Goal: Task Accomplishment & Management: Use online tool/utility

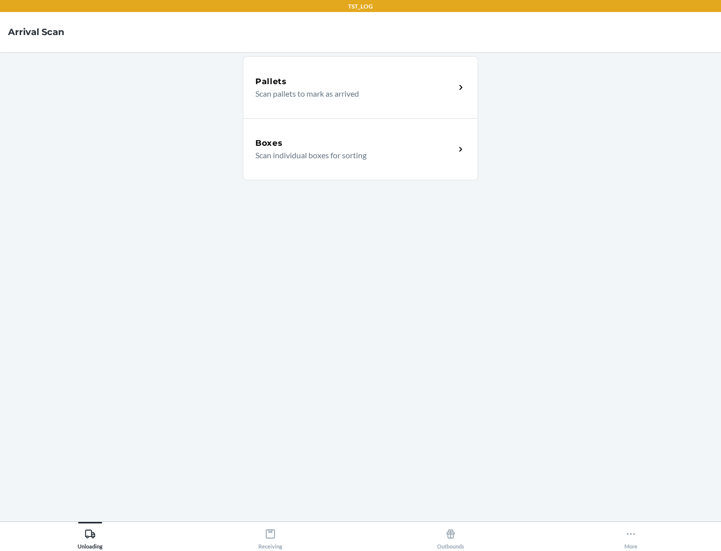
click at [355, 143] on div "Boxes" at bounding box center [355, 143] width 200 height 12
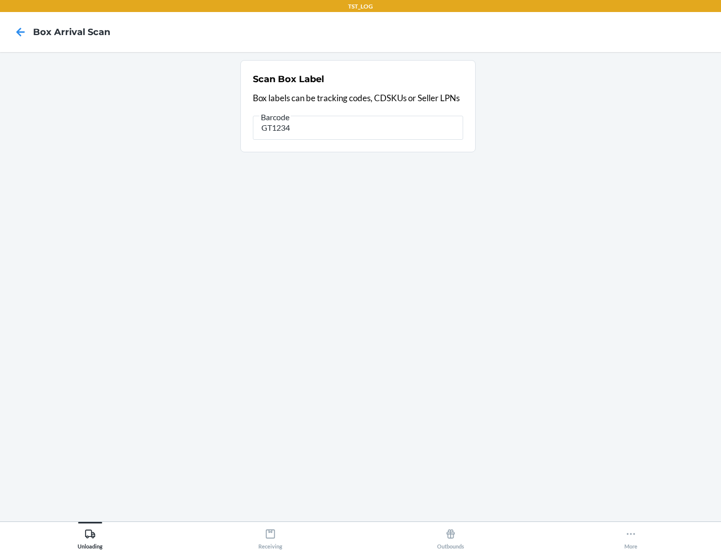
type input "GT1234"
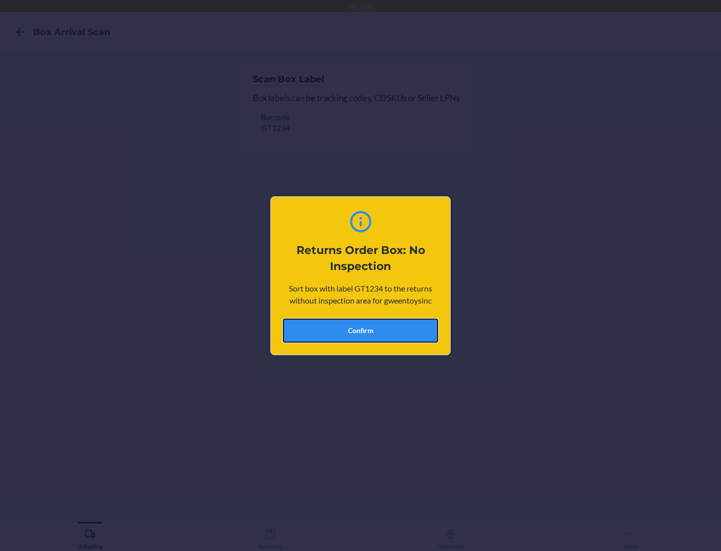
click at [360, 330] on button "Confirm" at bounding box center [360, 330] width 155 height 24
